Goal: Task Accomplishment & Management: Manage account settings

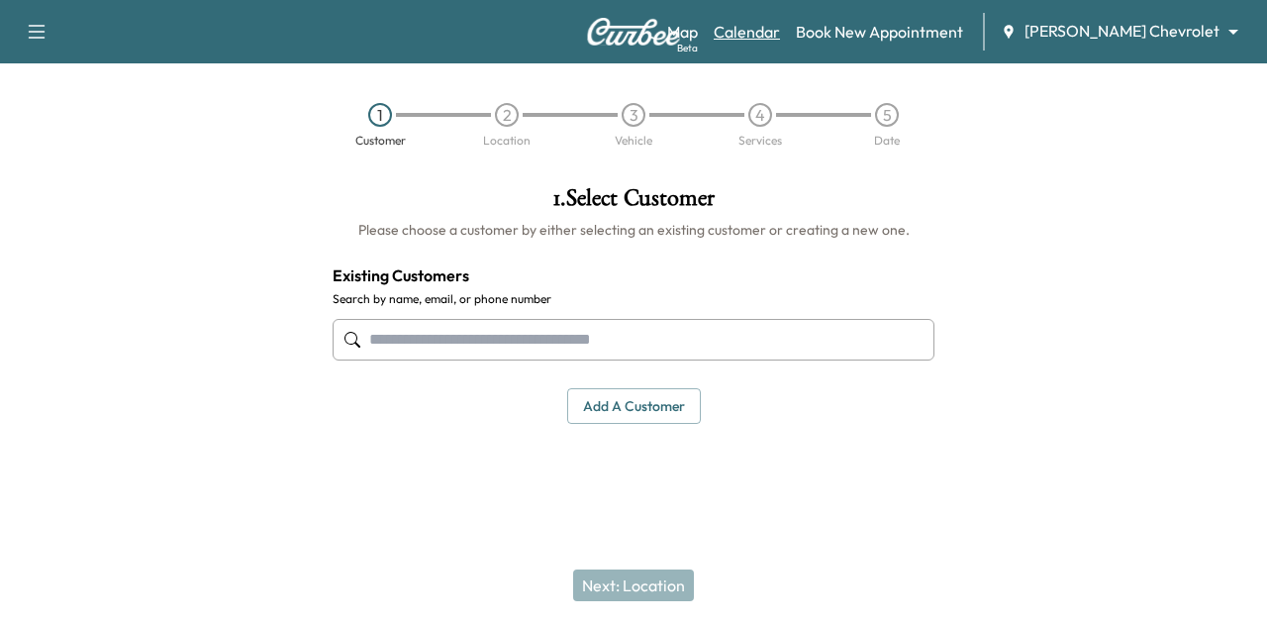
click at [780, 34] on link "Calendar" at bounding box center [747, 32] width 66 height 24
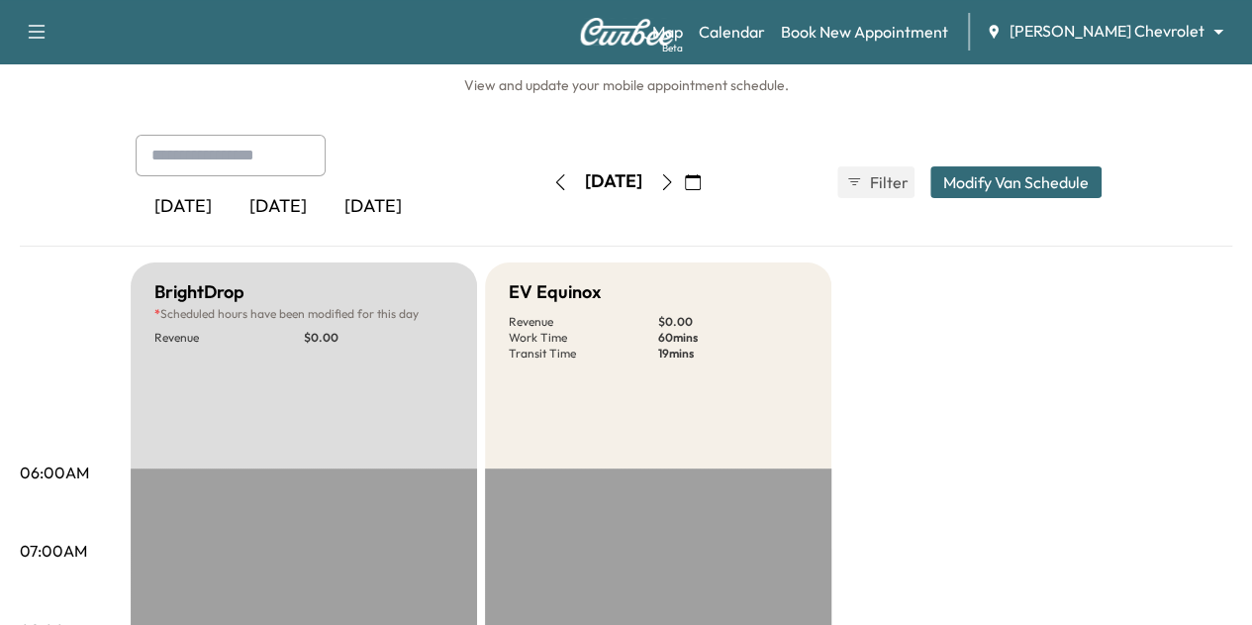
scroll to position [25, 0]
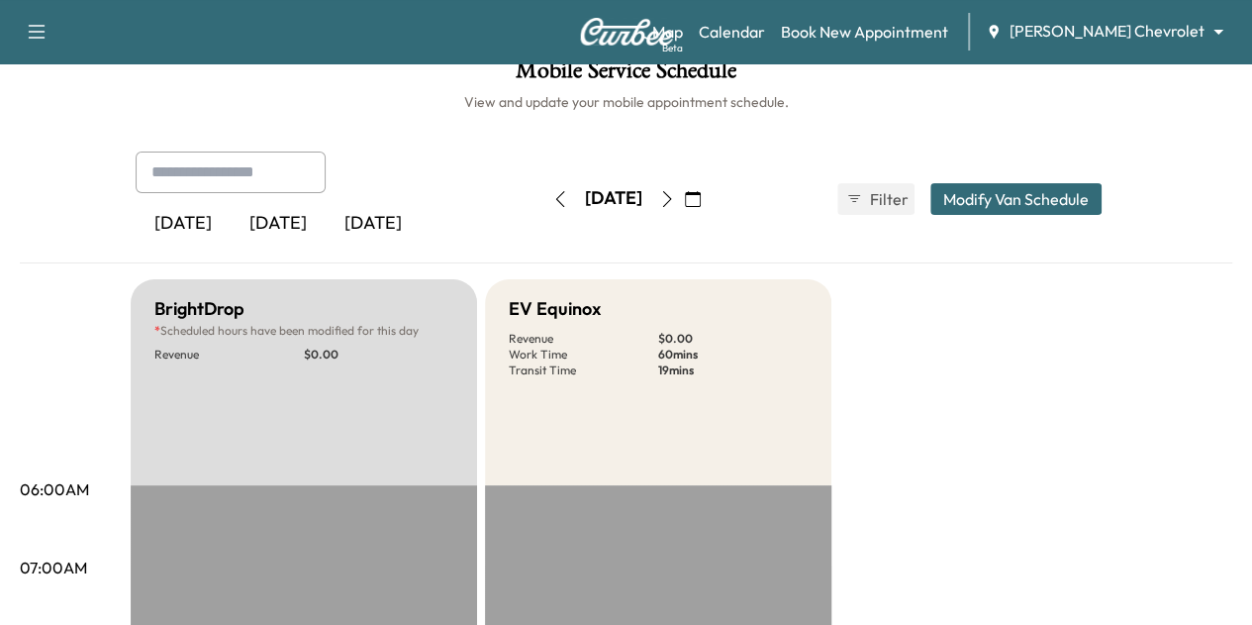
drag, startPoint x: 742, startPoint y: 194, endPoint x: 759, endPoint y: 192, distance: 16.9
click at [710, 192] on div "[DATE] September 2025 S M T W T F S 31 1 2 3 4 5 6 7 8 9 10 11 12 13 14 15 16 1…" at bounding box center [626, 199] width 166 height 32
click at [701, 192] on icon "button" at bounding box center [693, 199] width 16 height 16
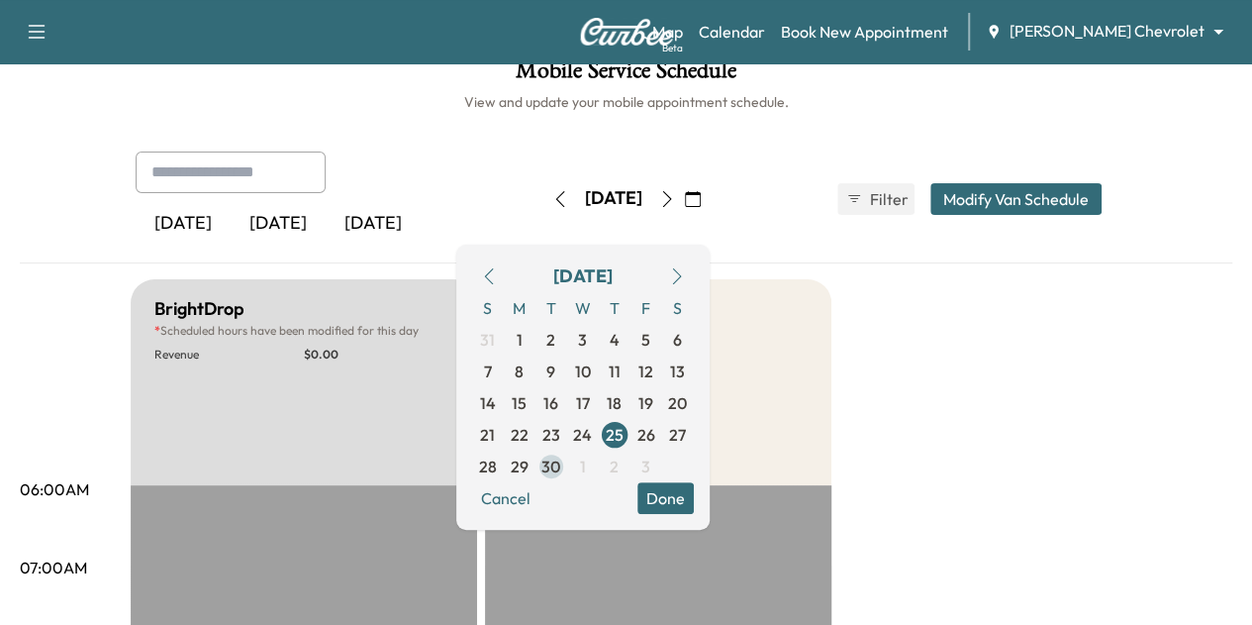
click at [560, 462] on span "30" at bounding box center [550, 466] width 19 height 24
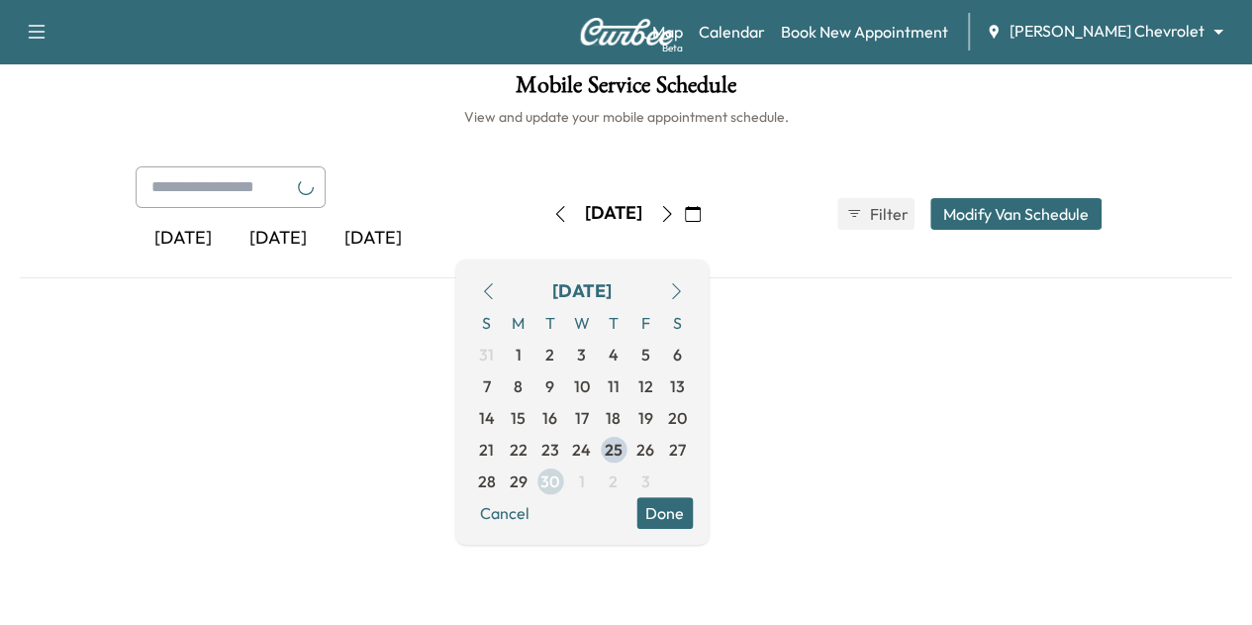
scroll to position [25, 0]
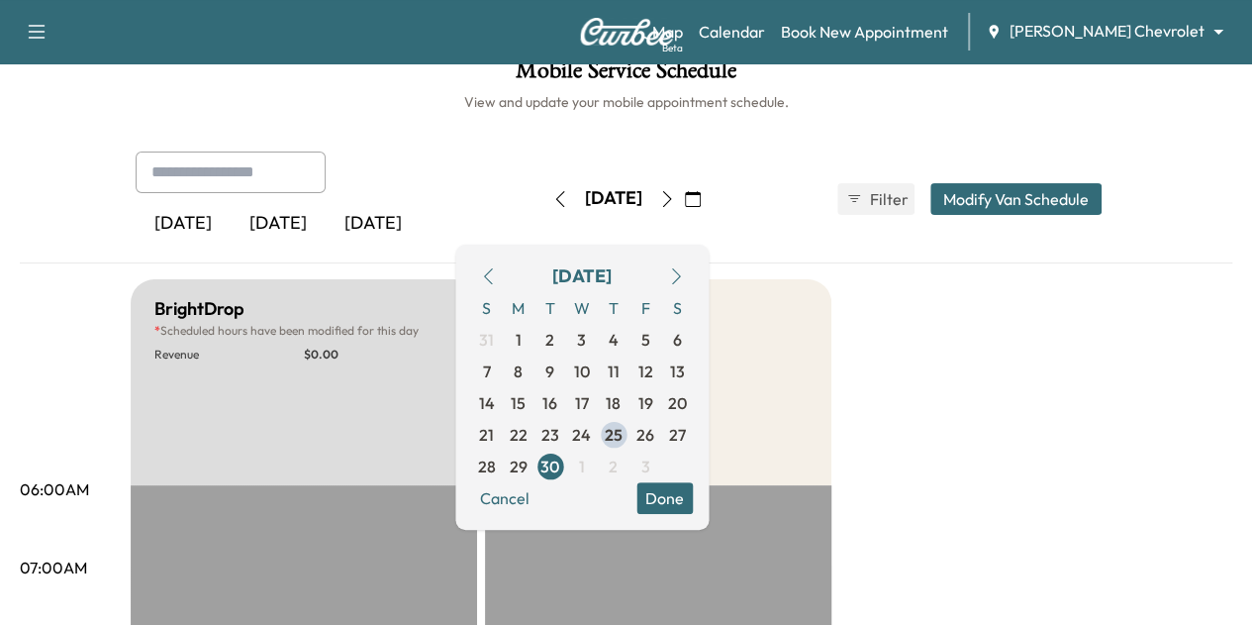
click at [693, 500] on button "Done" at bounding box center [664, 498] width 56 height 32
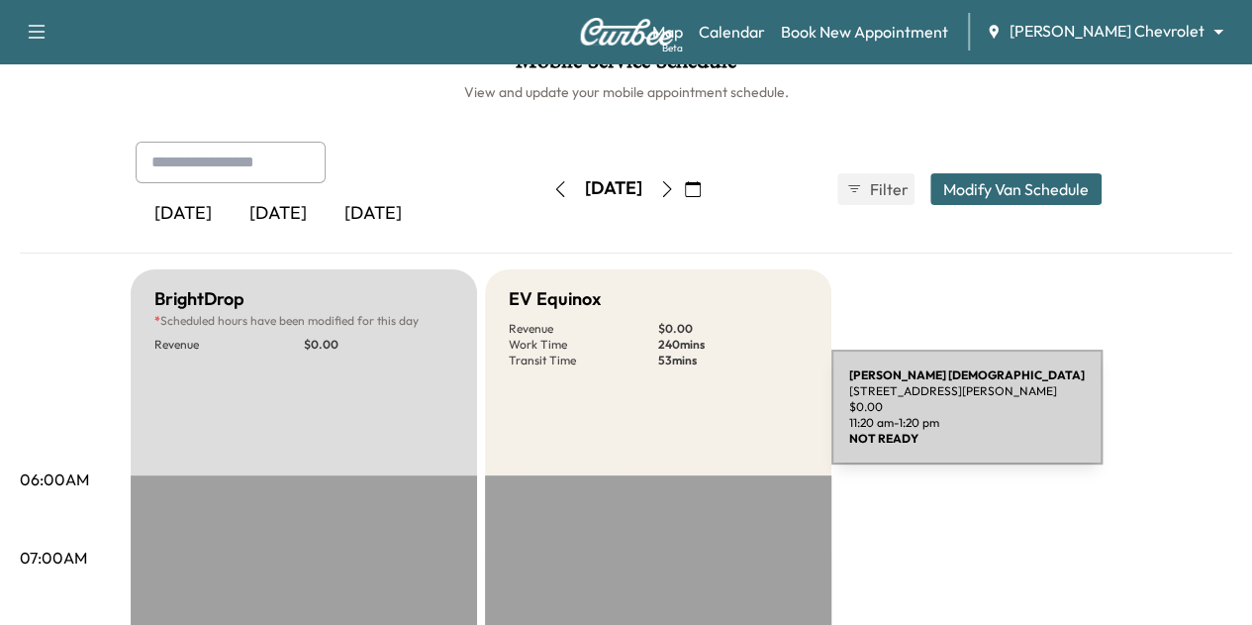
scroll to position [18, 0]
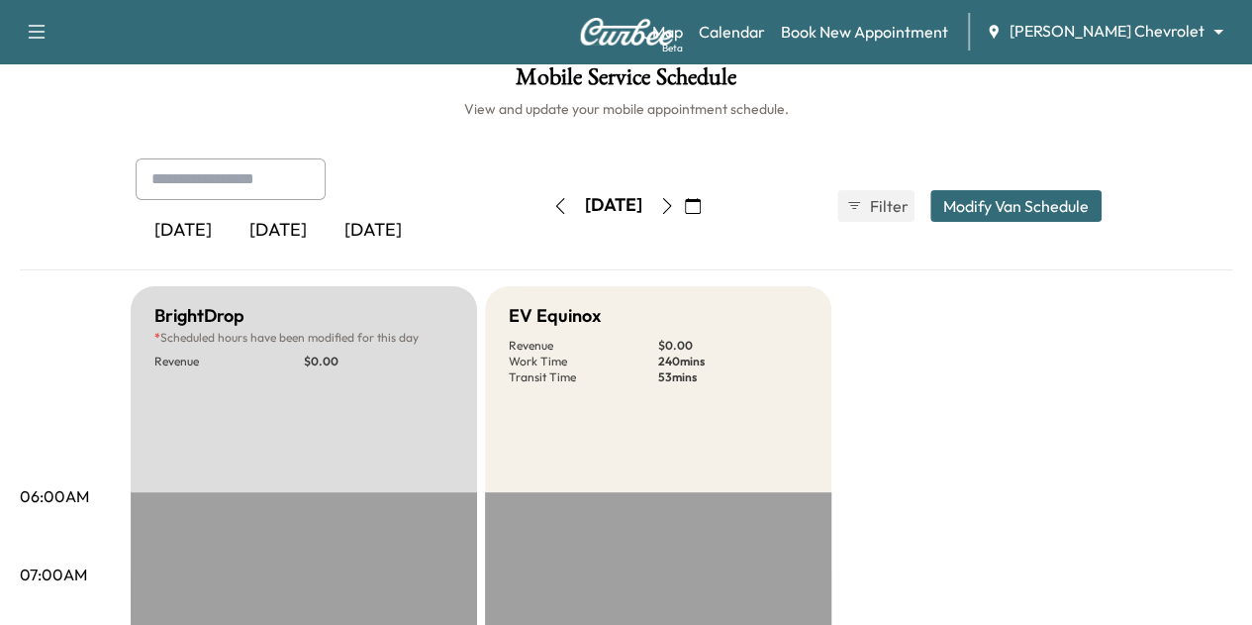
click at [675, 198] on icon "button" at bounding box center [667, 206] width 16 height 16
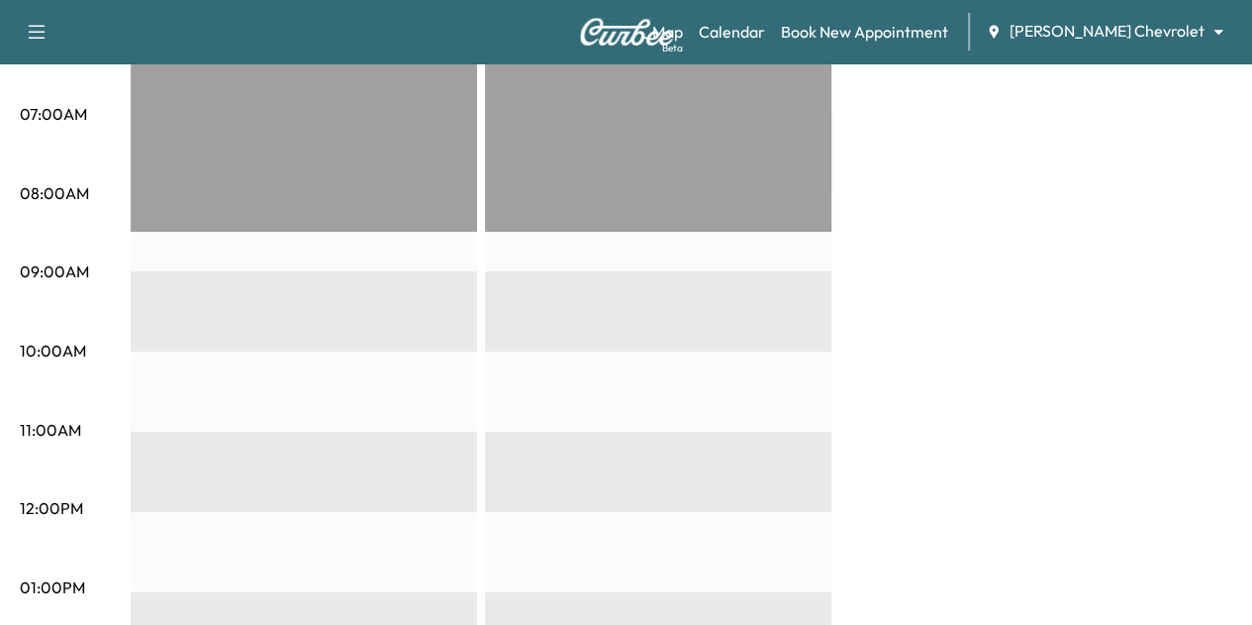
scroll to position [431, 0]
